Goal: Transaction & Acquisition: Download file/media

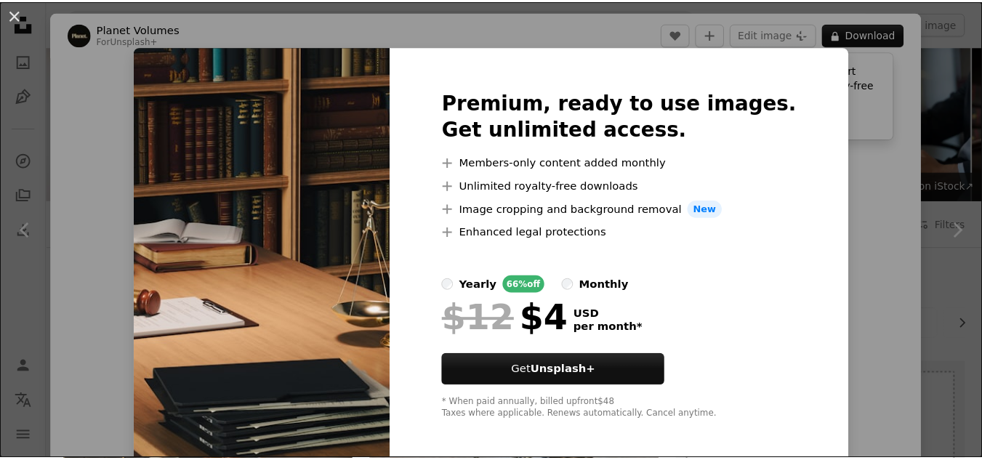
scroll to position [436, 0]
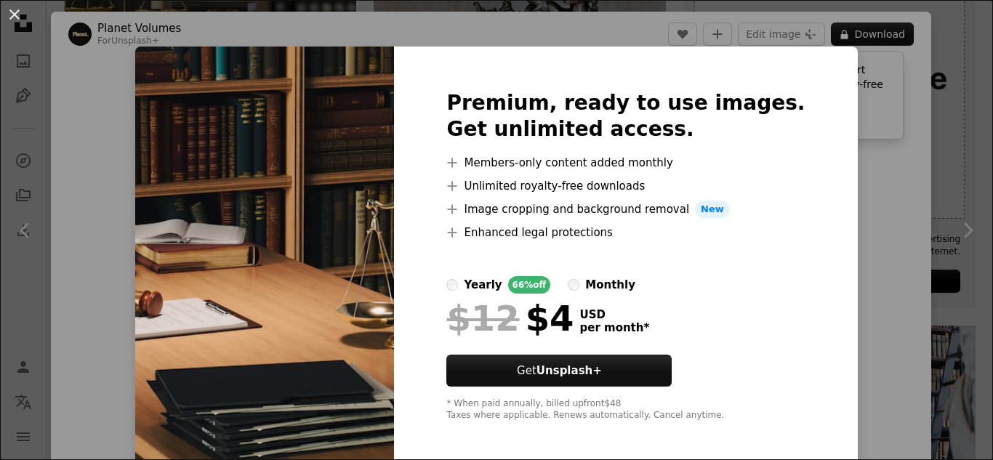
click at [918, 240] on div "An X shape Premium, ready to use images. Get unlimited access. A plus sign Memb…" at bounding box center [496, 230] width 993 height 460
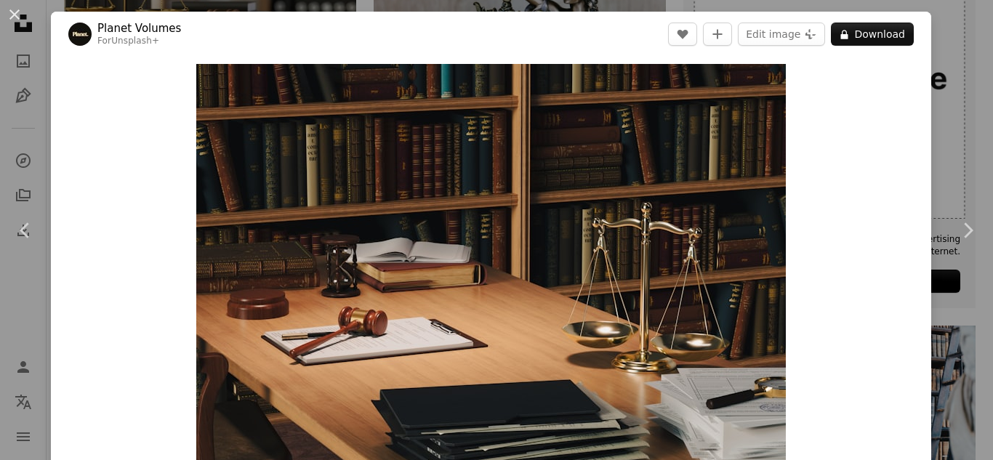
click at [10, 17] on button "An X shape" at bounding box center [14, 14] width 17 height 17
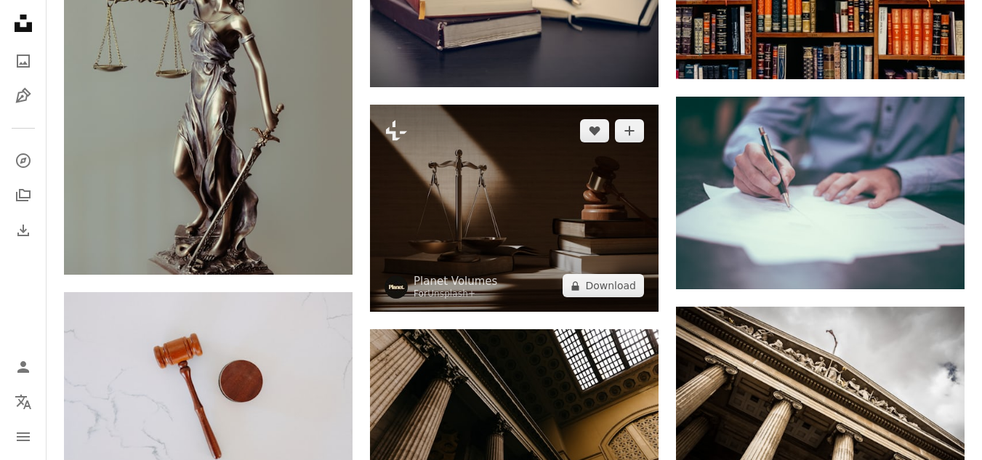
scroll to position [1090, 0]
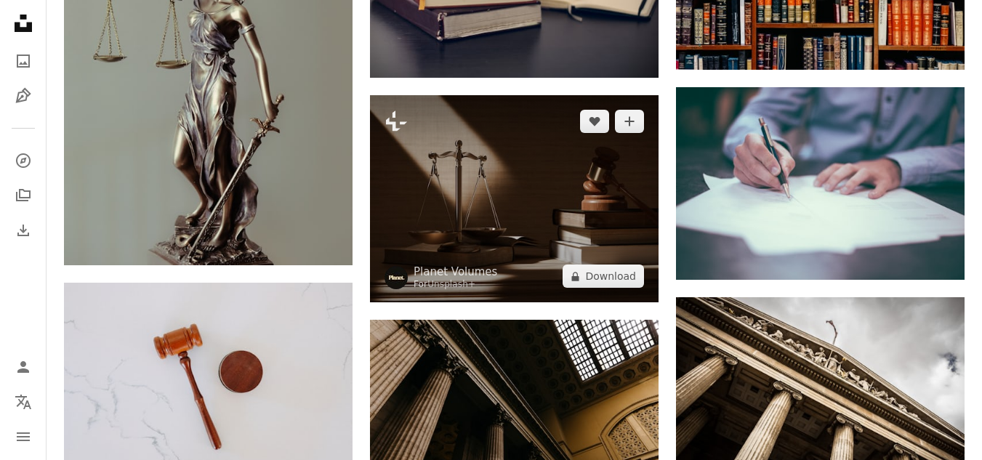
click at [545, 229] on img at bounding box center [514, 198] width 289 height 207
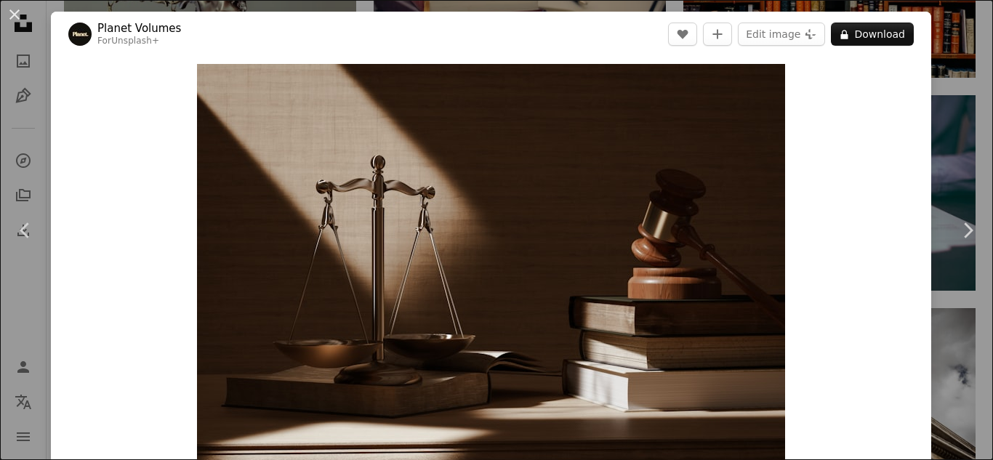
click at [956, 141] on div "An X shape Chevron left Chevron right Planet Volumes For Unsplash+ A heart A pl…" at bounding box center [496, 230] width 993 height 460
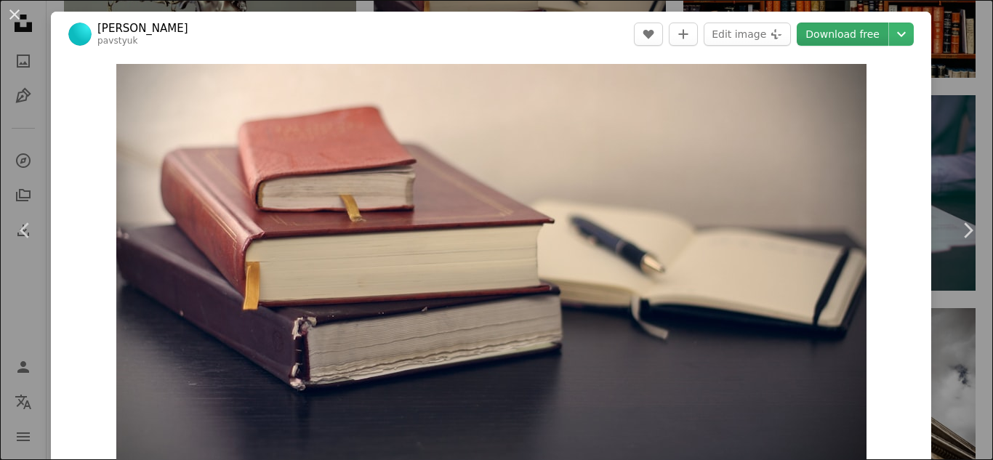
click at [834, 33] on link "Download free" at bounding box center [843, 34] width 92 height 23
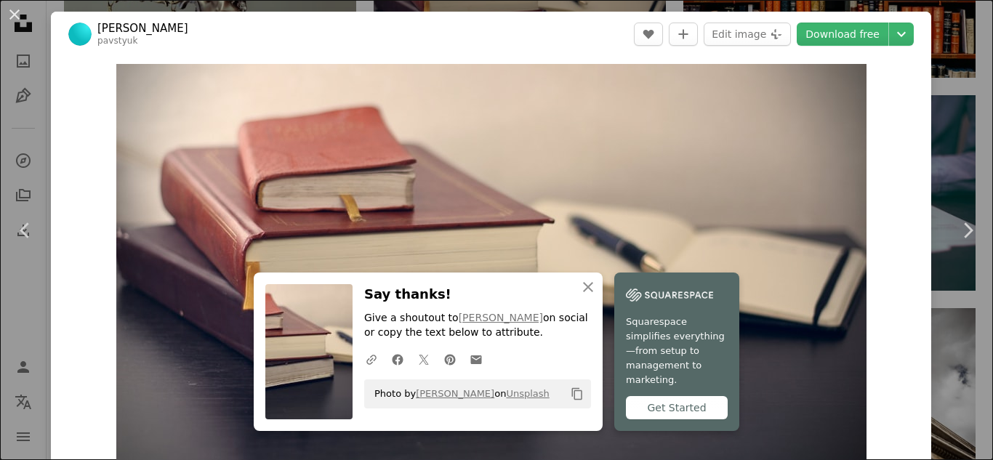
click at [924, 142] on div "An X shape Chevron left Chevron right An X shape Close Say thanks! Give a shout…" at bounding box center [496, 230] width 993 height 460
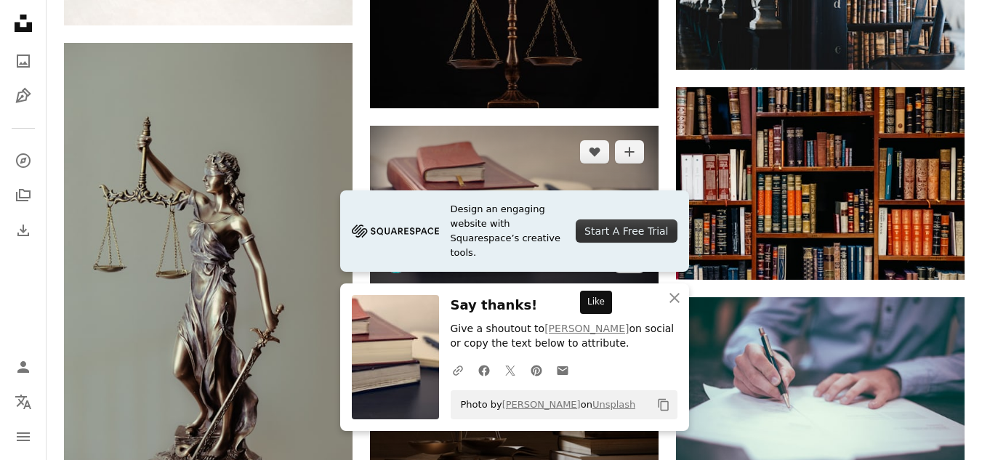
scroll to position [872, 0]
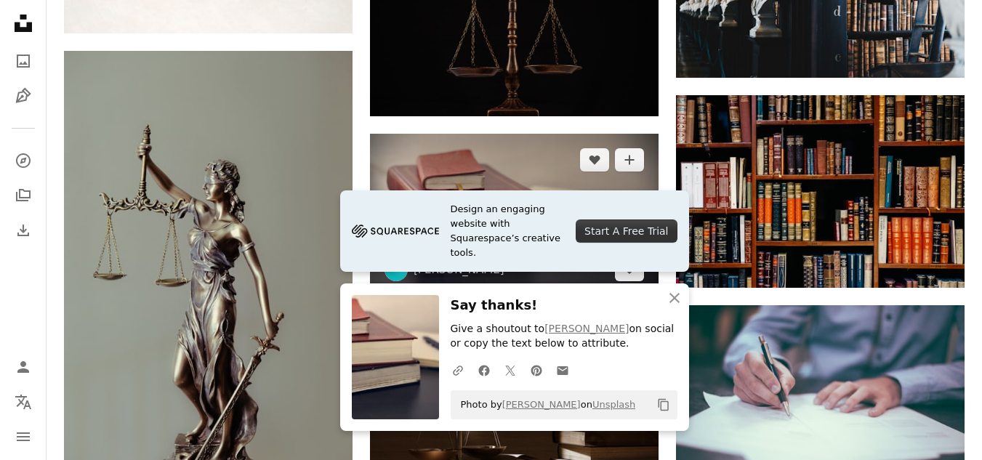
click at [558, 171] on img at bounding box center [514, 215] width 289 height 162
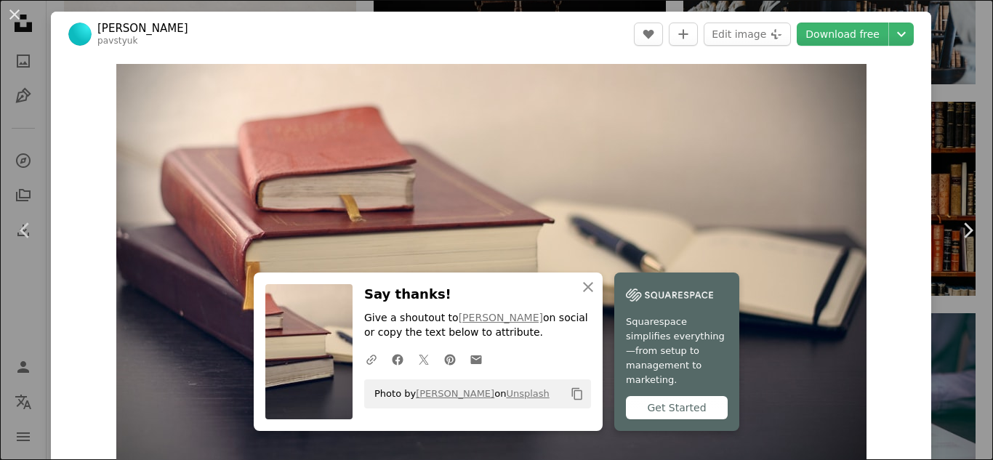
click at [936, 116] on div "An X shape Chevron left Chevron right An X shape Close Say thanks! Give a shout…" at bounding box center [496, 230] width 993 height 460
